Goal: Check status: Check status

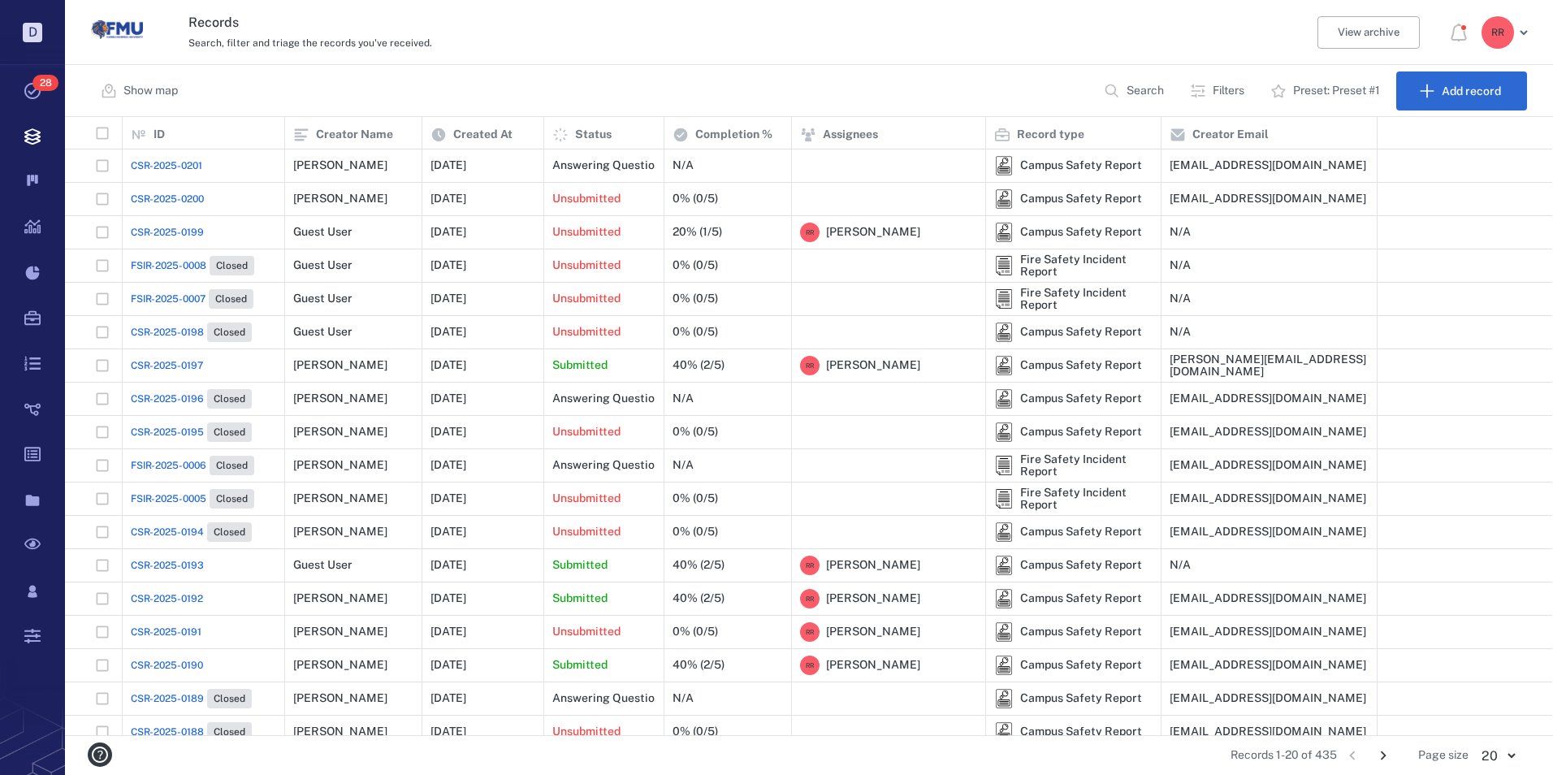
click at [183, 226] on span "CSR-2025-0199" at bounding box center [167, 232] width 73 height 15
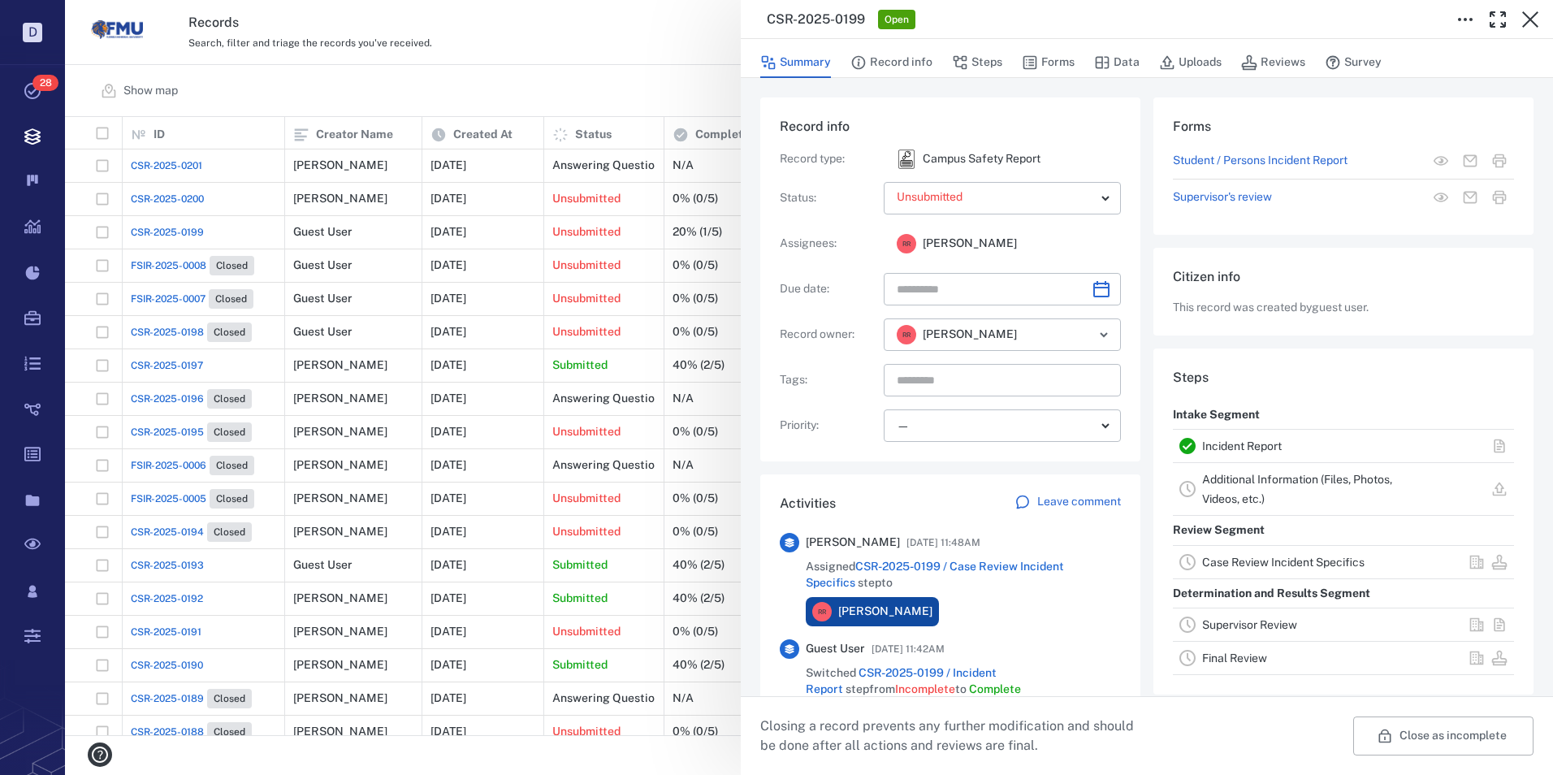
click at [1222, 439] on div "Incident Report" at bounding box center [1302, 445] width 201 height 19
drag, startPoint x: 1222, startPoint y: 439, endPoint x: 1282, endPoint y: 445, distance: 61.3
click at [1280, 446] on div "Incident Report" at bounding box center [1302, 445] width 201 height 19
click at [1261, 448] on link "Incident Report" at bounding box center [1242, 445] width 80 height 13
